Goal: Information Seeking & Learning: Learn about a topic

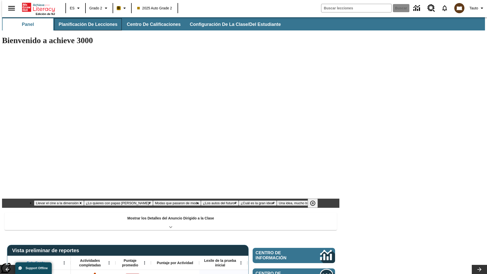
click at [85, 24] on button "Planificación de lecciones" at bounding box center [87, 24] width 67 height 12
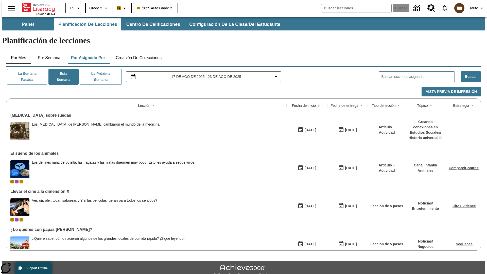
click at [16, 52] on button "Por mes" at bounding box center [18, 58] width 25 height 12
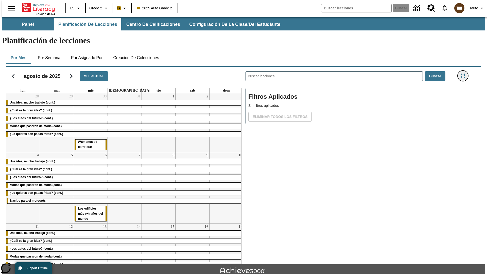
click at [464, 73] on icon "Menú lateral de filtros" at bounding box center [462, 75] width 5 height 5
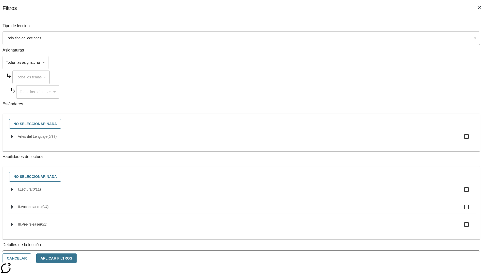
click at [365, 38] on body "[MEDICAL_DATA] al contenido principal Edición de NJ ES Grado 2 B 2025 Auto Grad…" at bounding box center [243, 157] width 482 height 280
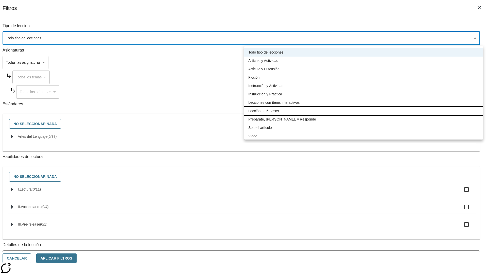
click at [363, 111] on li "Lección de 5 pasos" at bounding box center [363, 111] width 238 height 8
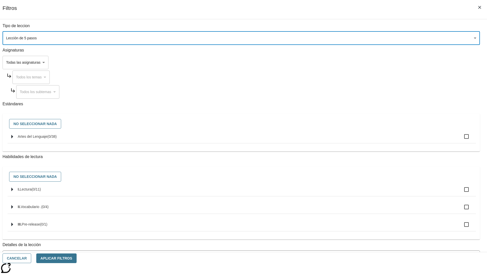
type input "1"
click at [77, 258] on button "Aplicar Filtros" at bounding box center [56, 258] width 40 height 10
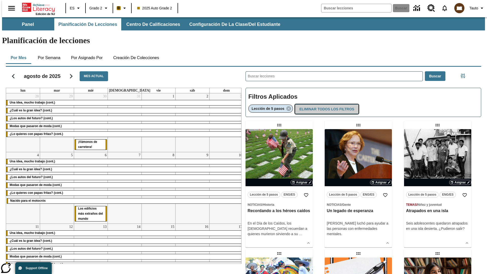
click at [325, 104] on button "Eliminar todos los filtros" at bounding box center [326, 109] width 63 height 10
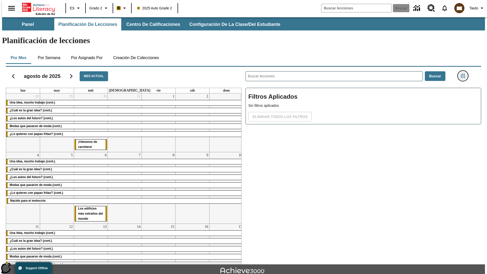
click at [464, 73] on icon "Menú lateral de filtros" at bounding box center [462, 75] width 5 height 5
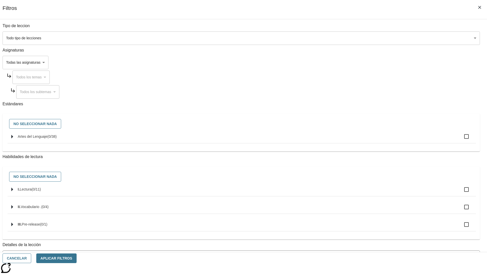
click at [365, 62] on body "[MEDICAL_DATA] al contenido principal Edición de NJ ES Grado 2 B 2025 Auto Grad…" at bounding box center [243, 157] width 482 height 280
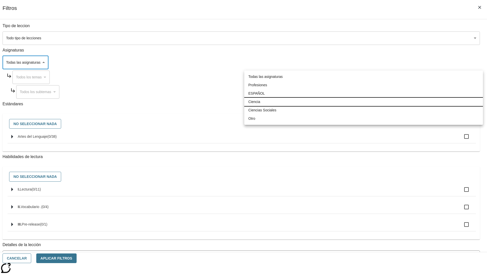
click at [363, 102] on li "Ciencia" at bounding box center [363, 102] width 238 height 8
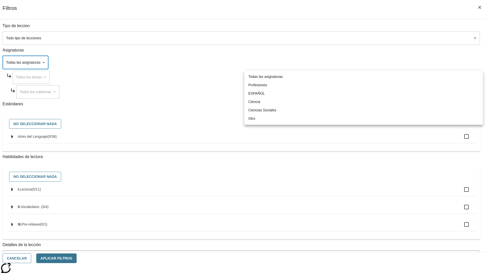
type input "2"
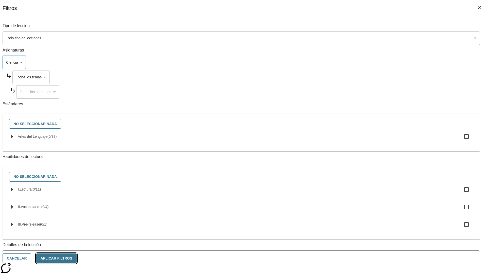
click at [77, 258] on button "Aplicar Filtros" at bounding box center [56, 258] width 40 height 10
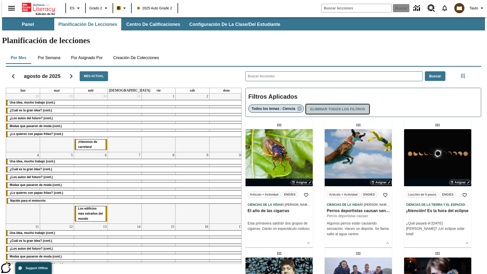
click at [337, 104] on button "Eliminar todos los filtros" at bounding box center [337, 109] width 63 height 10
click at [464, 73] on icon "Menú lateral de filtros" at bounding box center [462, 75] width 5 height 5
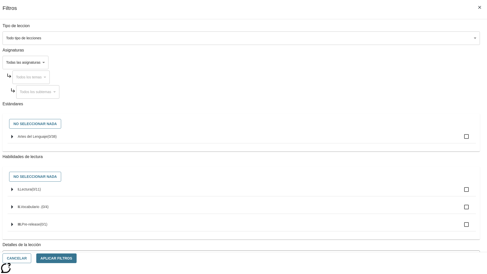
click at [57, 138] on span "Artes del Lenguaje" at bounding box center [51, 136] width 9 height 4
click at [461, 139] on input "Artes del Lenguaje ( 0 / 38 )" at bounding box center [466, 136] width 11 height 11
checkbox input "true"
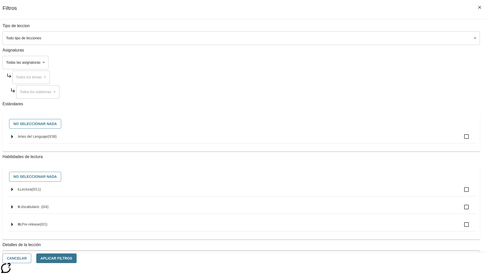
checkbox input "true"
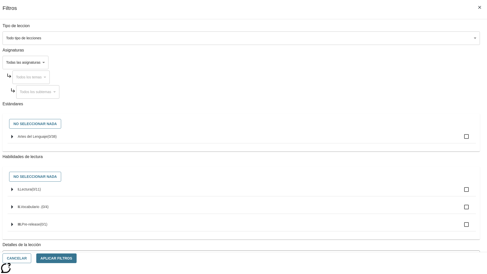
checkbox input "true"
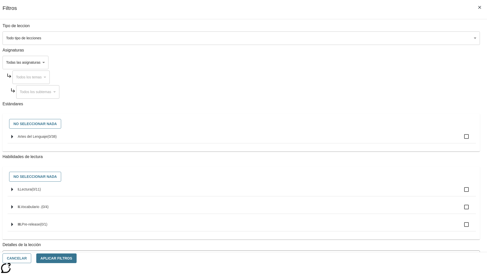
checkbox input "true"
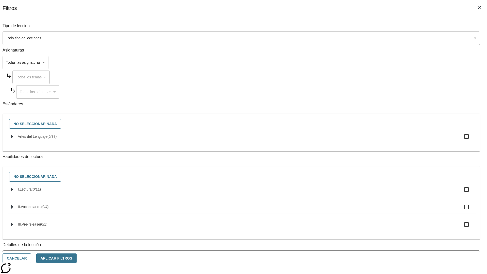
checkbox input "true"
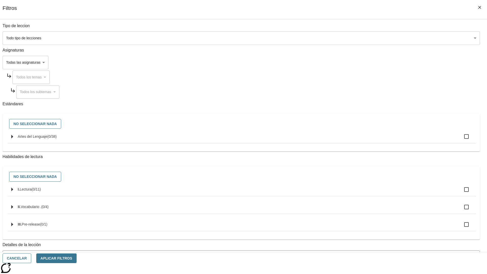
checkbox input "true"
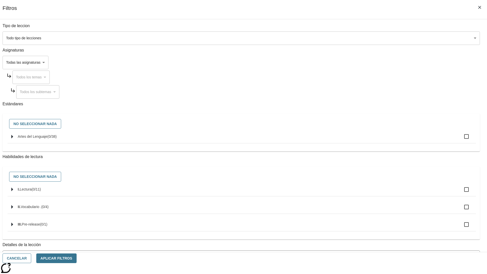
checkbox input "true"
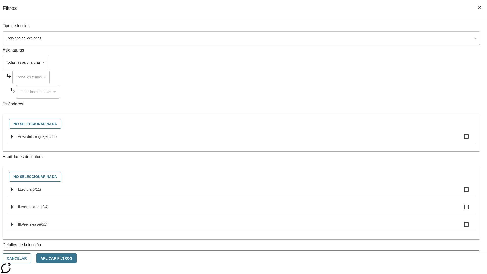
checkbox input "true"
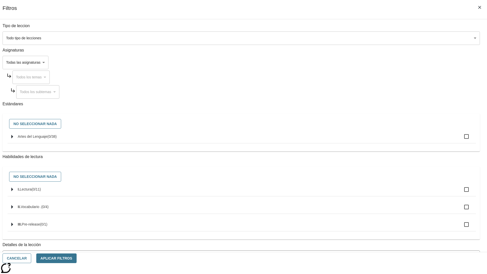
checkbox input "true"
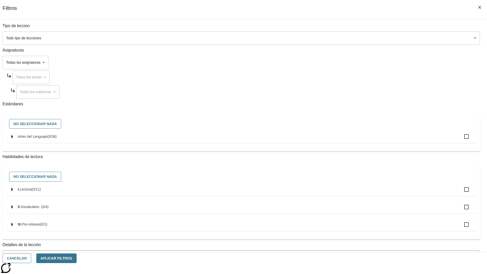
checkbox input "true"
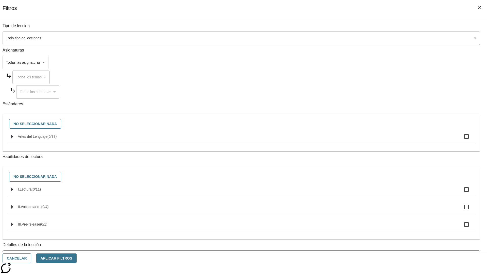
checkbox input "true"
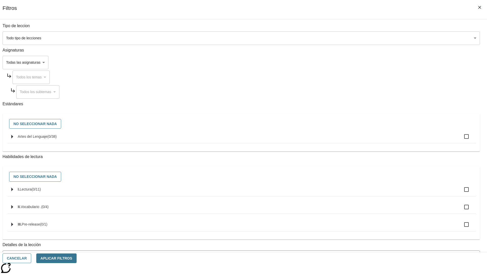
checkbox input "true"
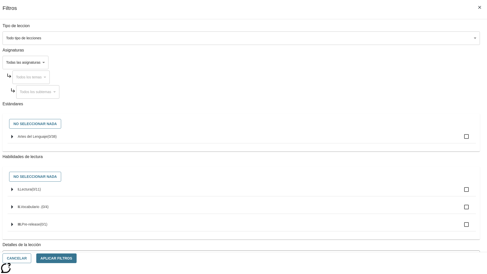
checkbox input "true"
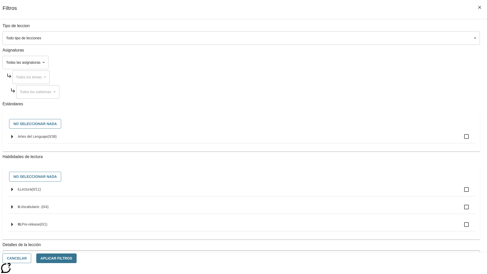
checkbox input "true"
click at [77, 258] on button "Aplicar Filtros" at bounding box center [56, 258] width 40 height 10
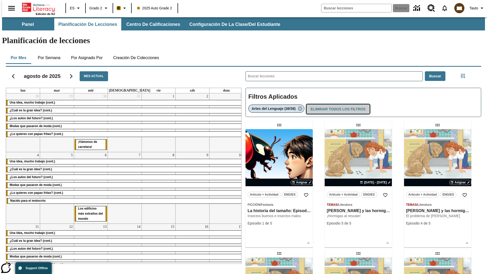
click at [337, 104] on button "Eliminar todos los filtros" at bounding box center [337, 109] width 63 height 10
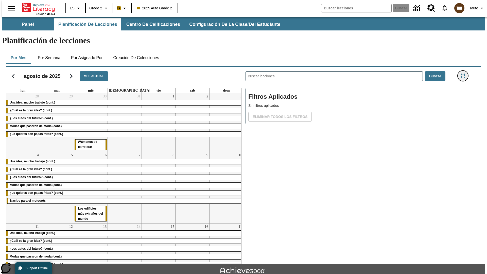
click at [464, 73] on icon "Menú lateral de filtros" at bounding box center [462, 75] width 5 height 5
